Goal: Task Accomplishment & Management: Complete application form

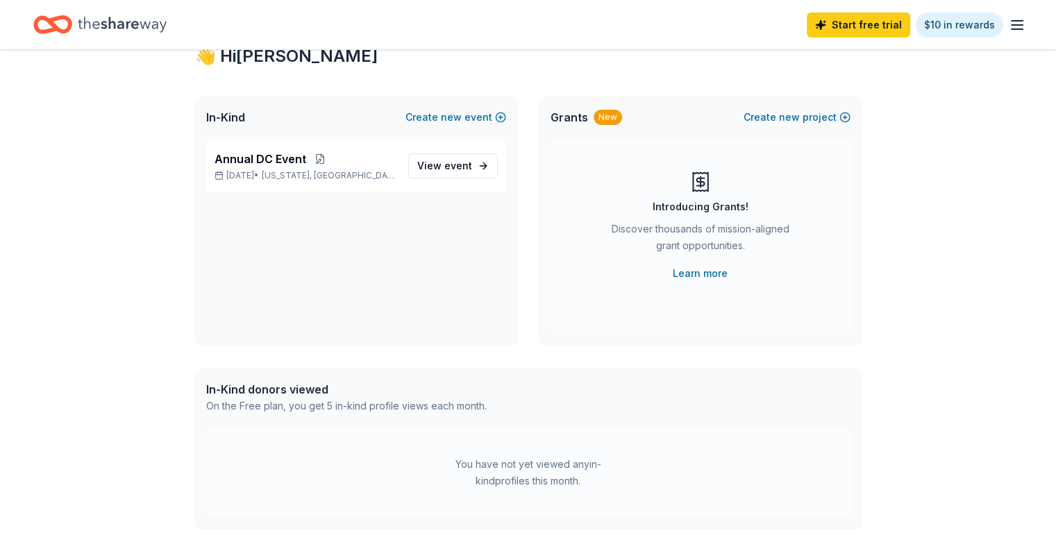
scroll to position [50, 0]
click at [455, 153] on link "View event" at bounding box center [453, 165] width 90 height 25
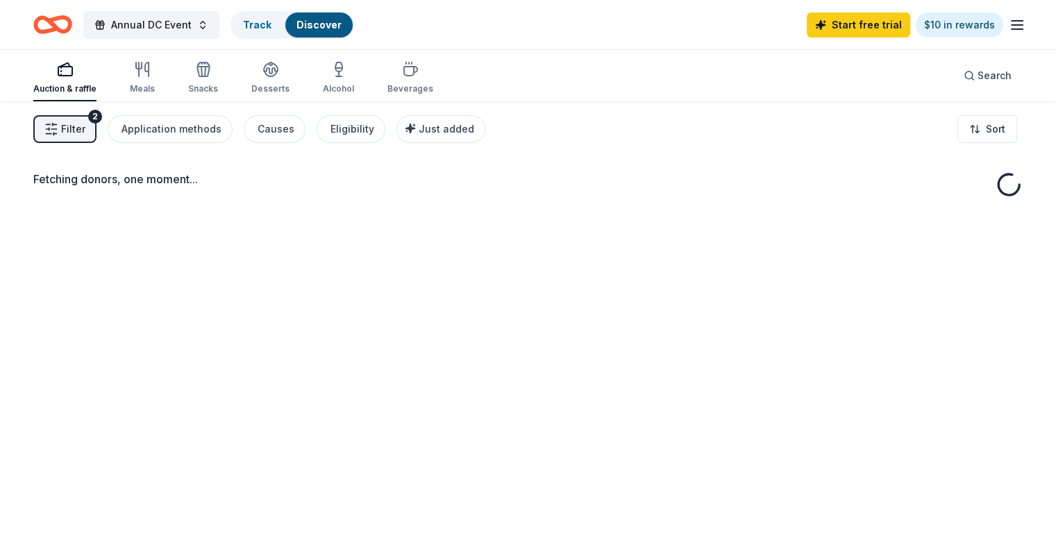
click at [454, 155] on div "Fetching donors, one moment..." at bounding box center [528, 375] width 1056 height 549
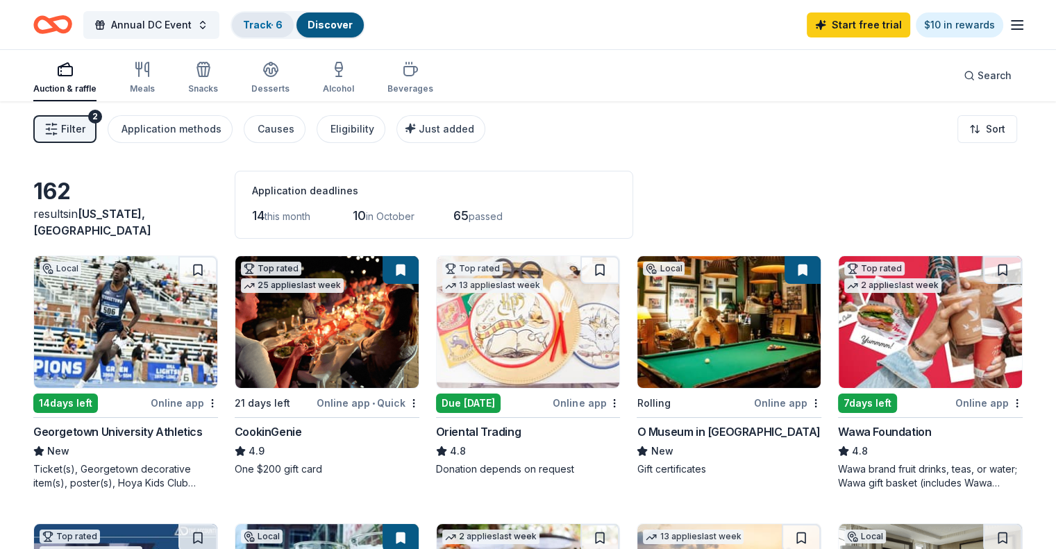
click at [280, 20] on link "Track · 6" at bounding box center [263, 25] width 40 height 12
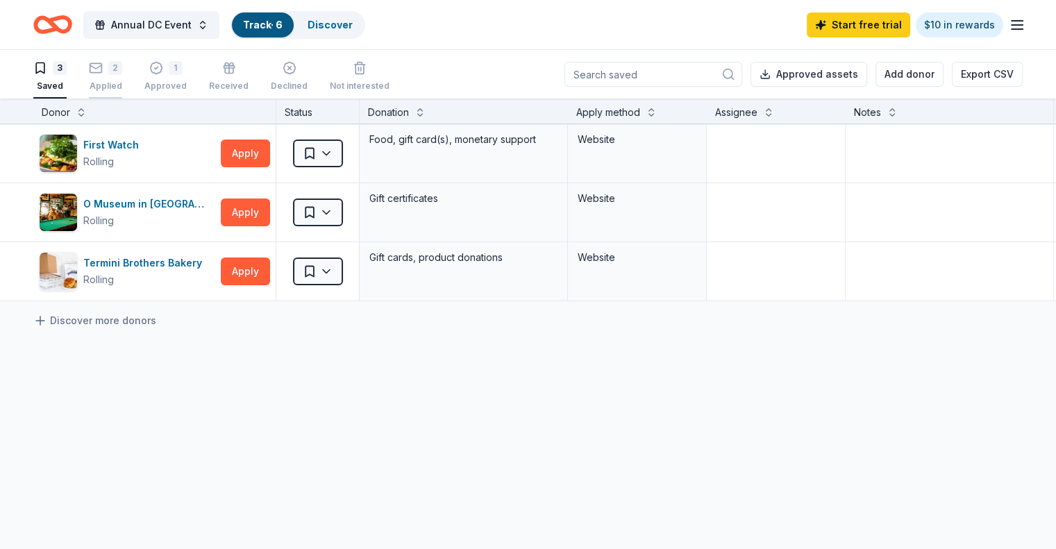
click at [122, 67] on div "2" at bounding box center [115, 68] width 14 height 14
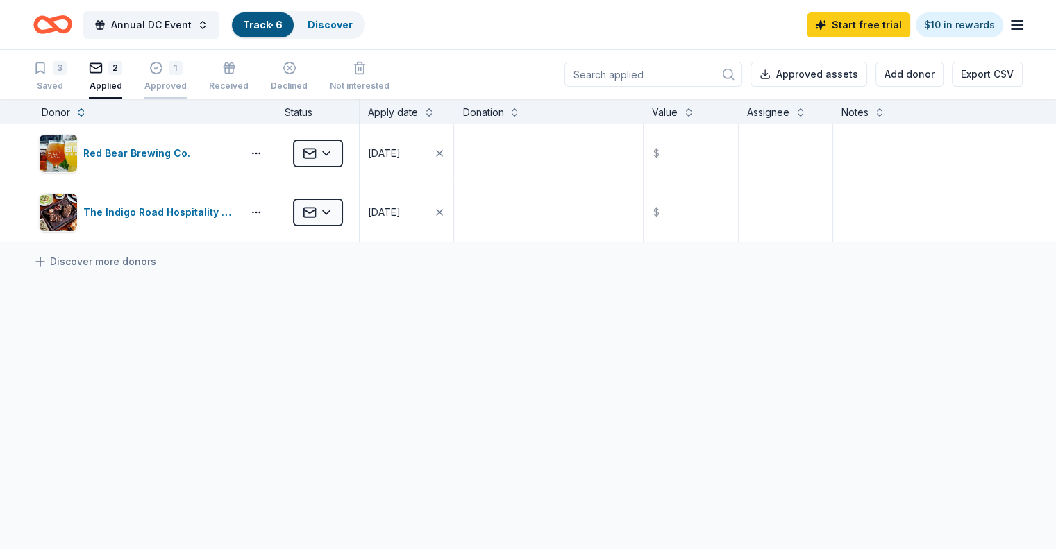
click at [185, 71] on div "1" at bounding box center [165, 68] width 42 height 14
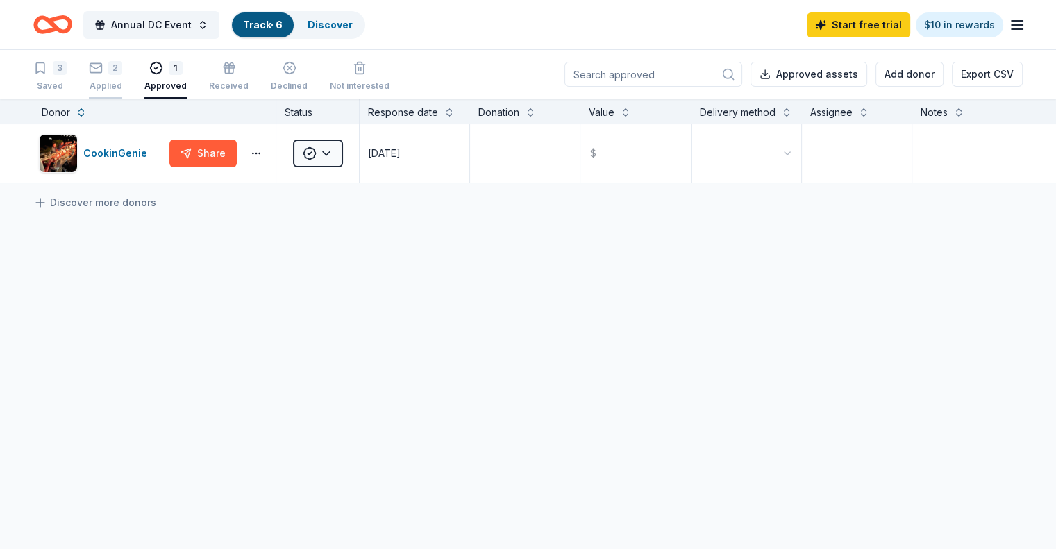
click at [103, 74] on icon "button" at bounding box center [96, 68] width 14 height 14
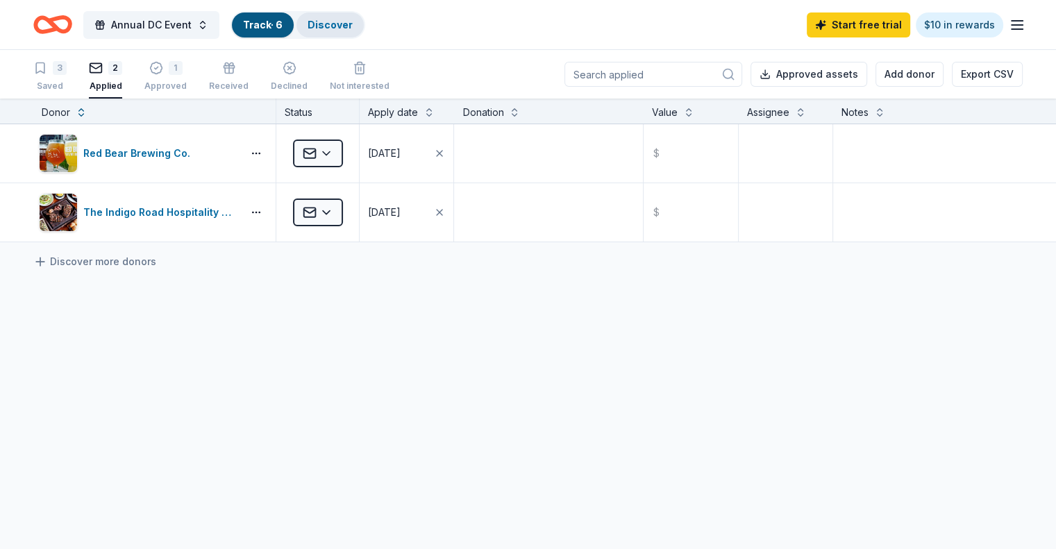
click at [348, 19] on link "Discover" at bounding box center [329, 25] width 45 height 12
click at [346, 33] on div "Discover" at bounding box center [329, 24] width 67 height 25
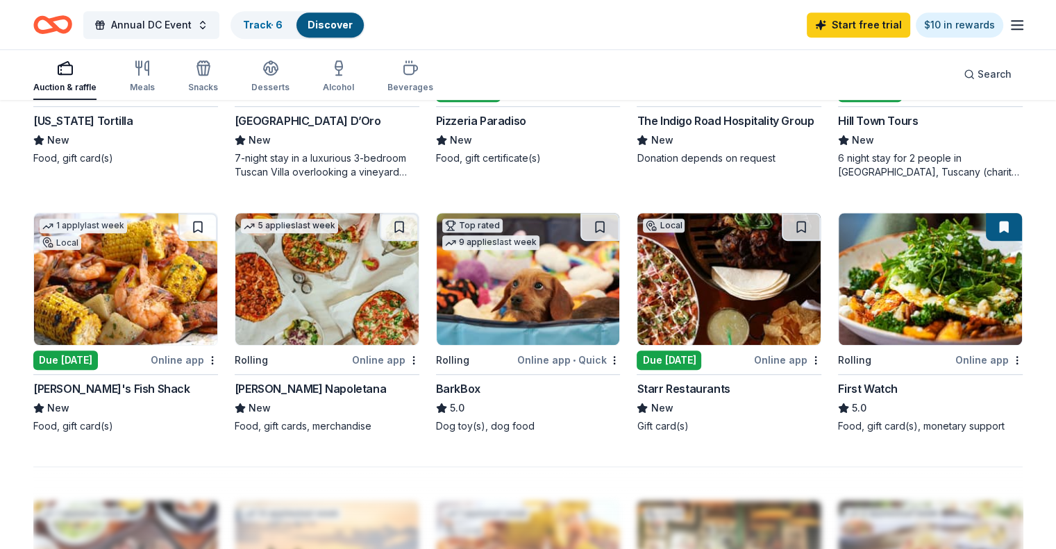
scroll to position [847, 0]
click at [706, 362] on div "Due [DATE]" at bounding box center [693, 359] width 115 height 17
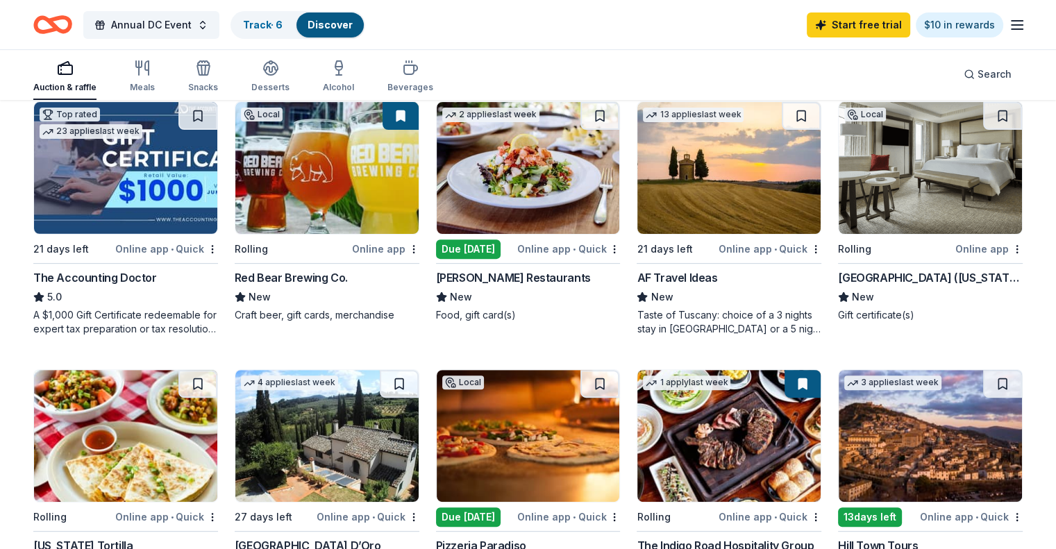
scroll to position [0, 0]
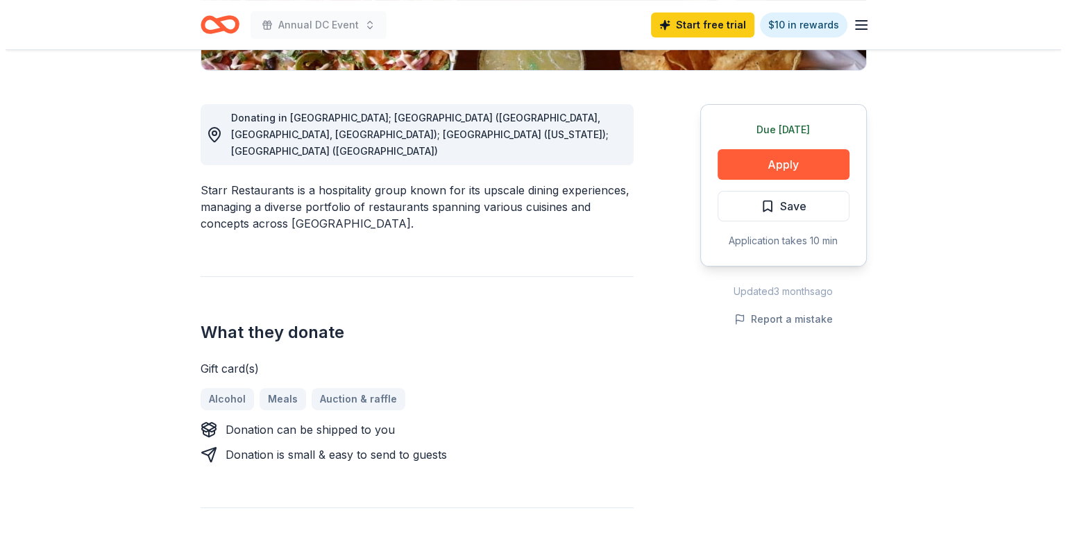
scroll to position [353, 0]
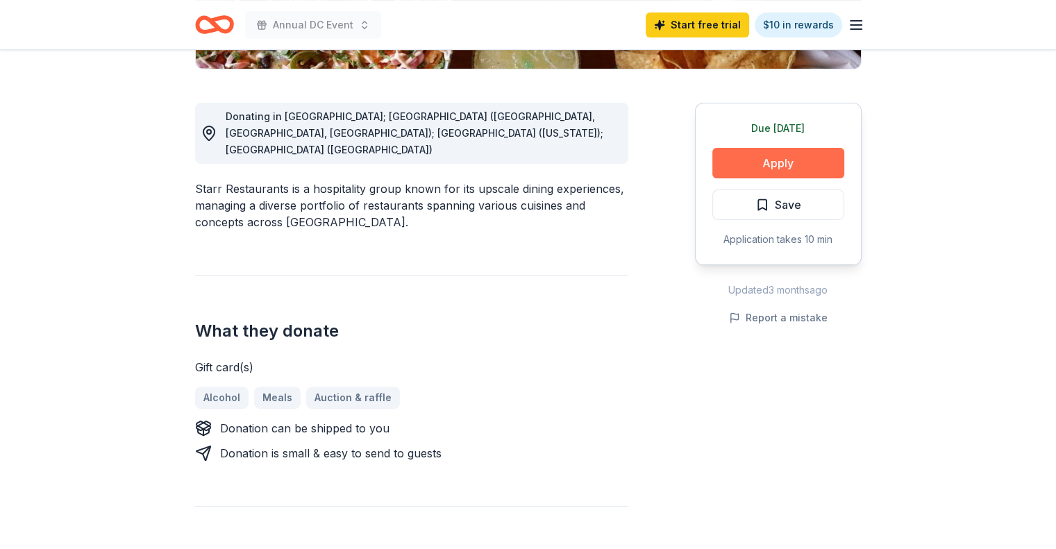
click at [732, 170] on button "Apply" at bounding box center [778, 163] width 132 height 31
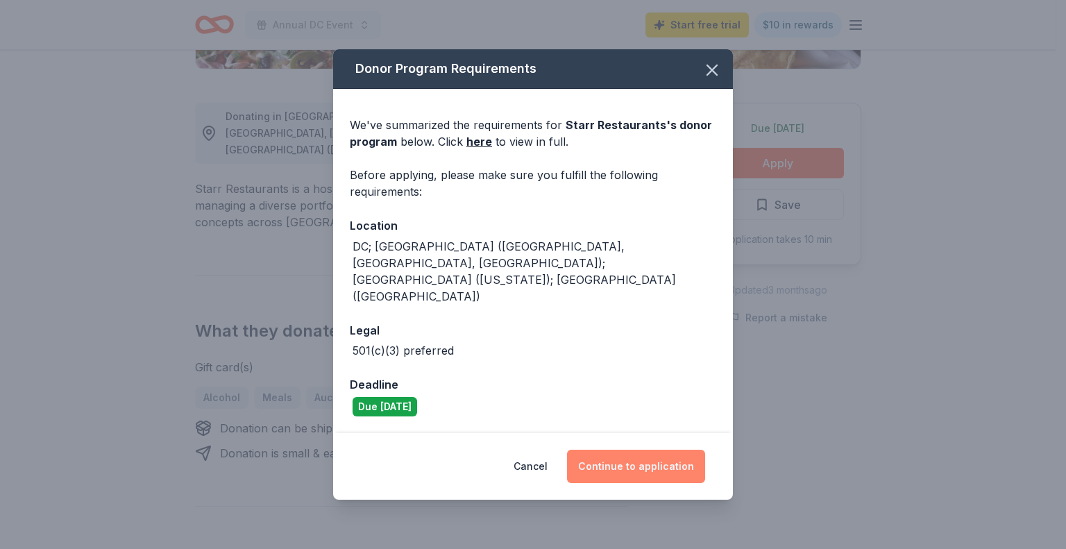
click at [633, 452] on button "Continue to application" at bounding box center [636, 466] width 138 height 33
